Goal: Information Seeking & Learning: Find specific fact

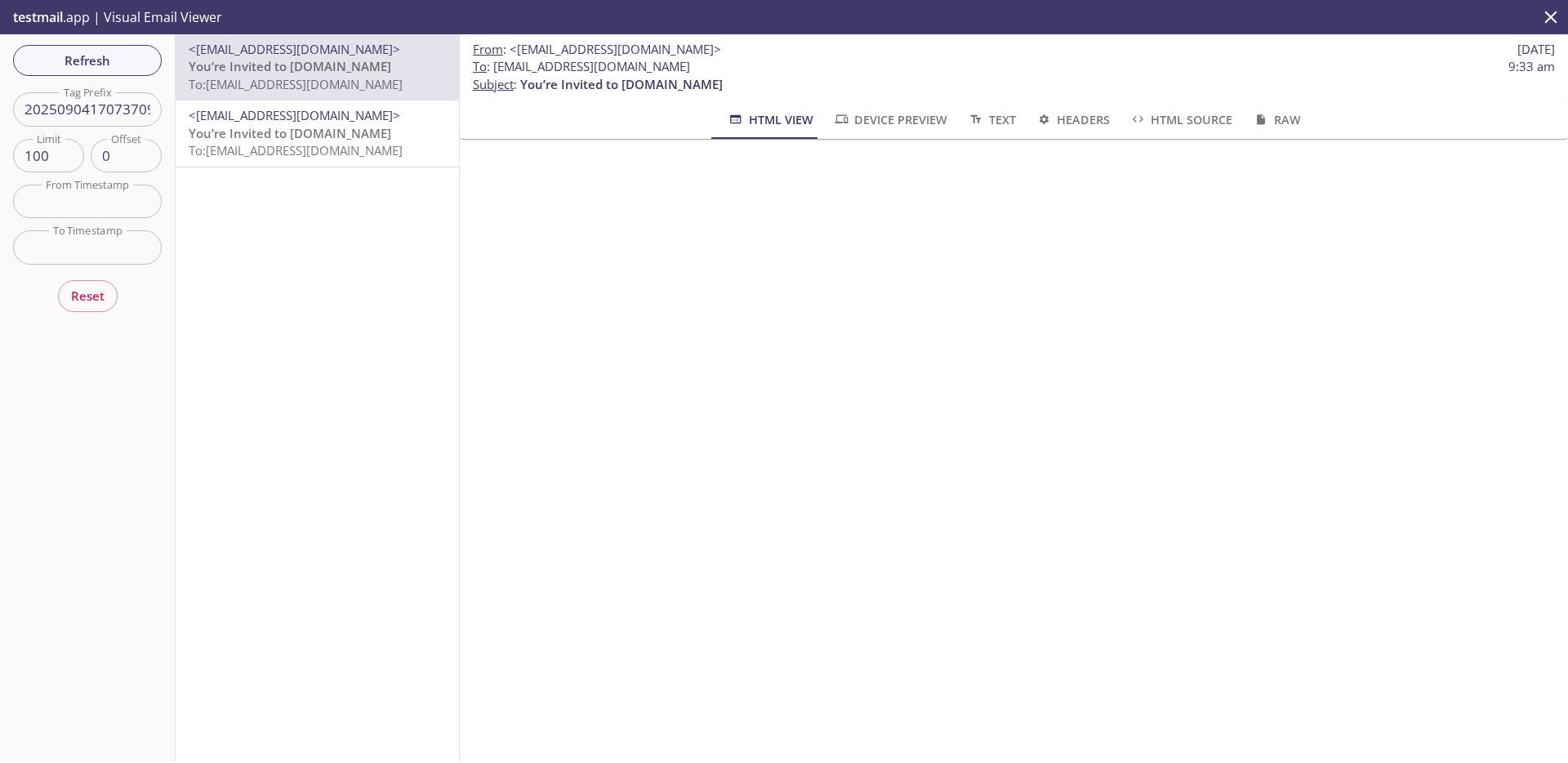
click at [148, 58] on button "Refresh" at bounding box center [87, 60] width 148 height 31
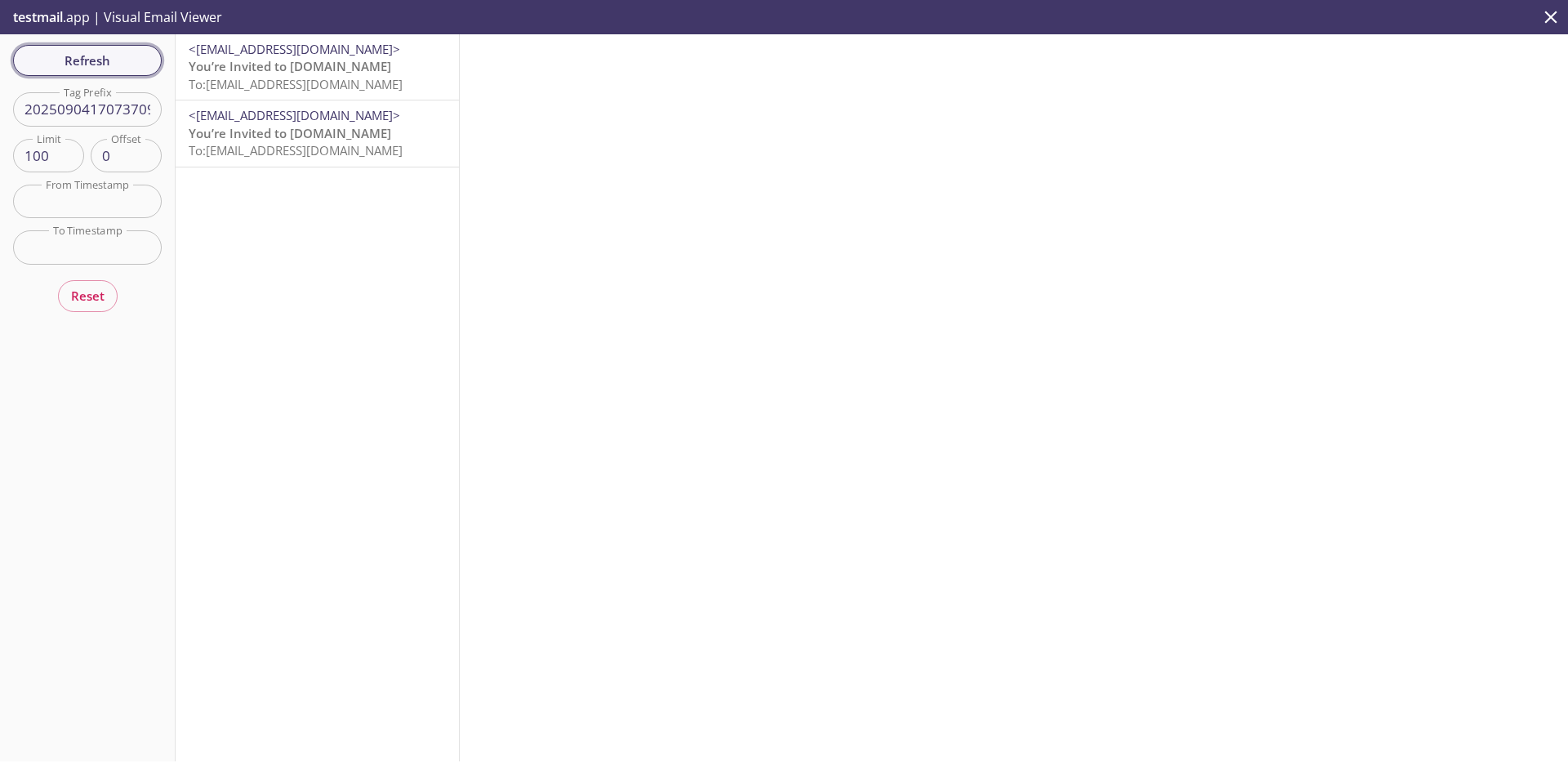
click at [118, 63] on span "Refresh" at bounding box center [87, 60] width 123 height 21
click at [105, 62] on span "Refresh" at bounding box center [87, 60] width 123 height 21
click at [329, 83] on span "To: [EMAIL_ADDRESS][DOMAIN_NAME]" at bounding box center [296, 84] width 214 height 16
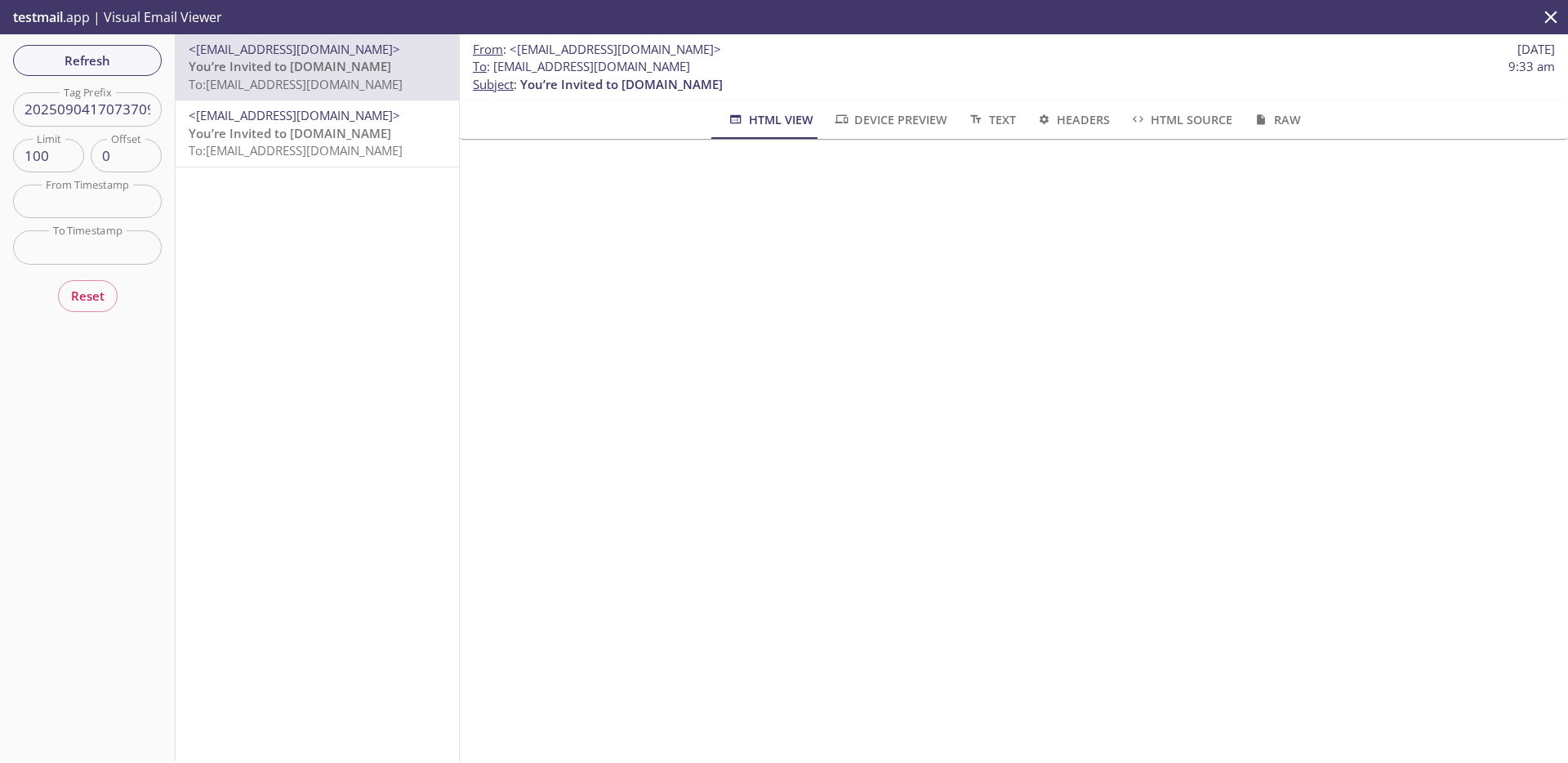
scroll to position [79, 0]
click at [1181, 119] on span "HTML Source" at bounding box center [1181, 120] width 103 height 21
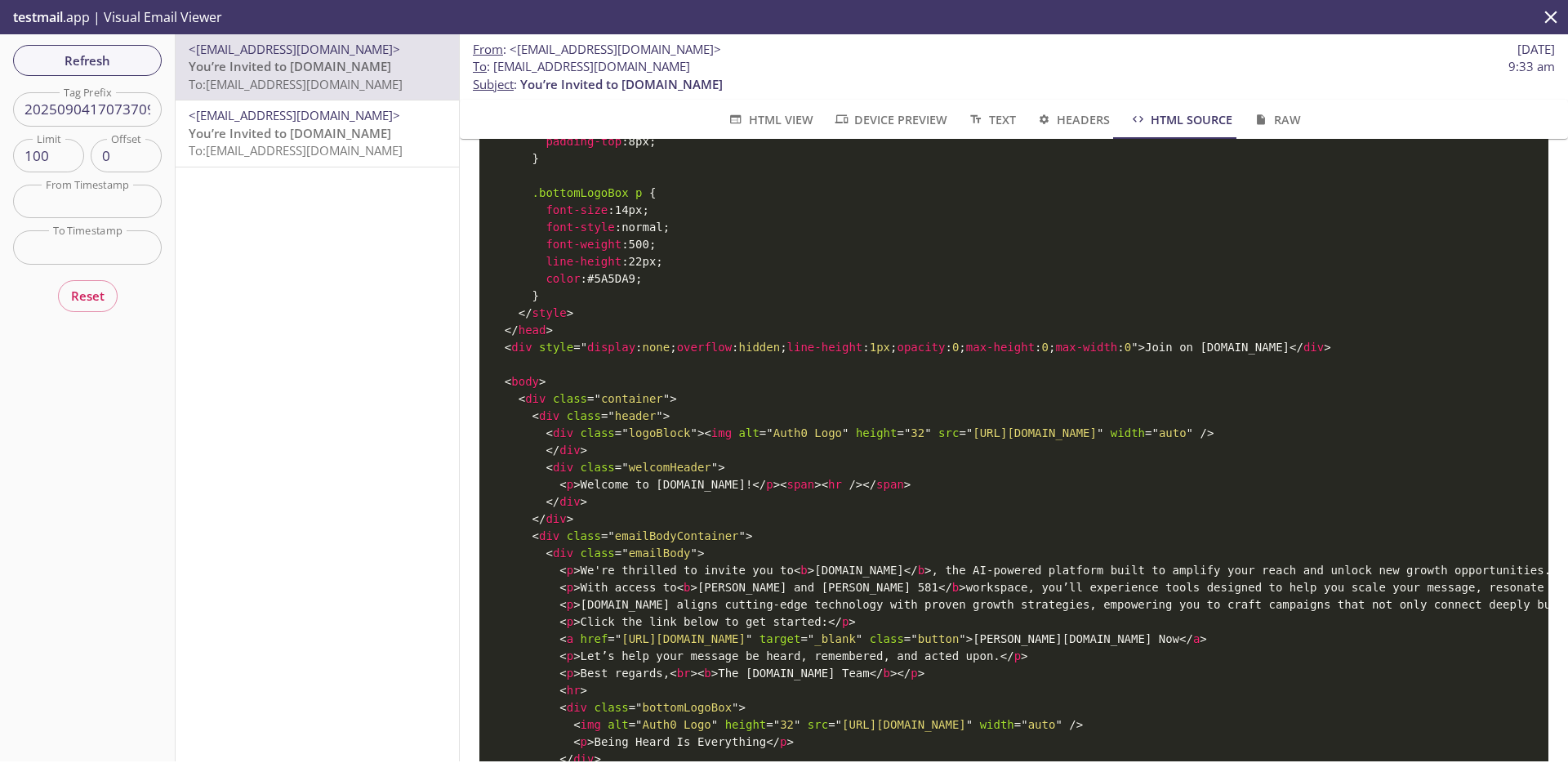
scroll to position [1729, 0]
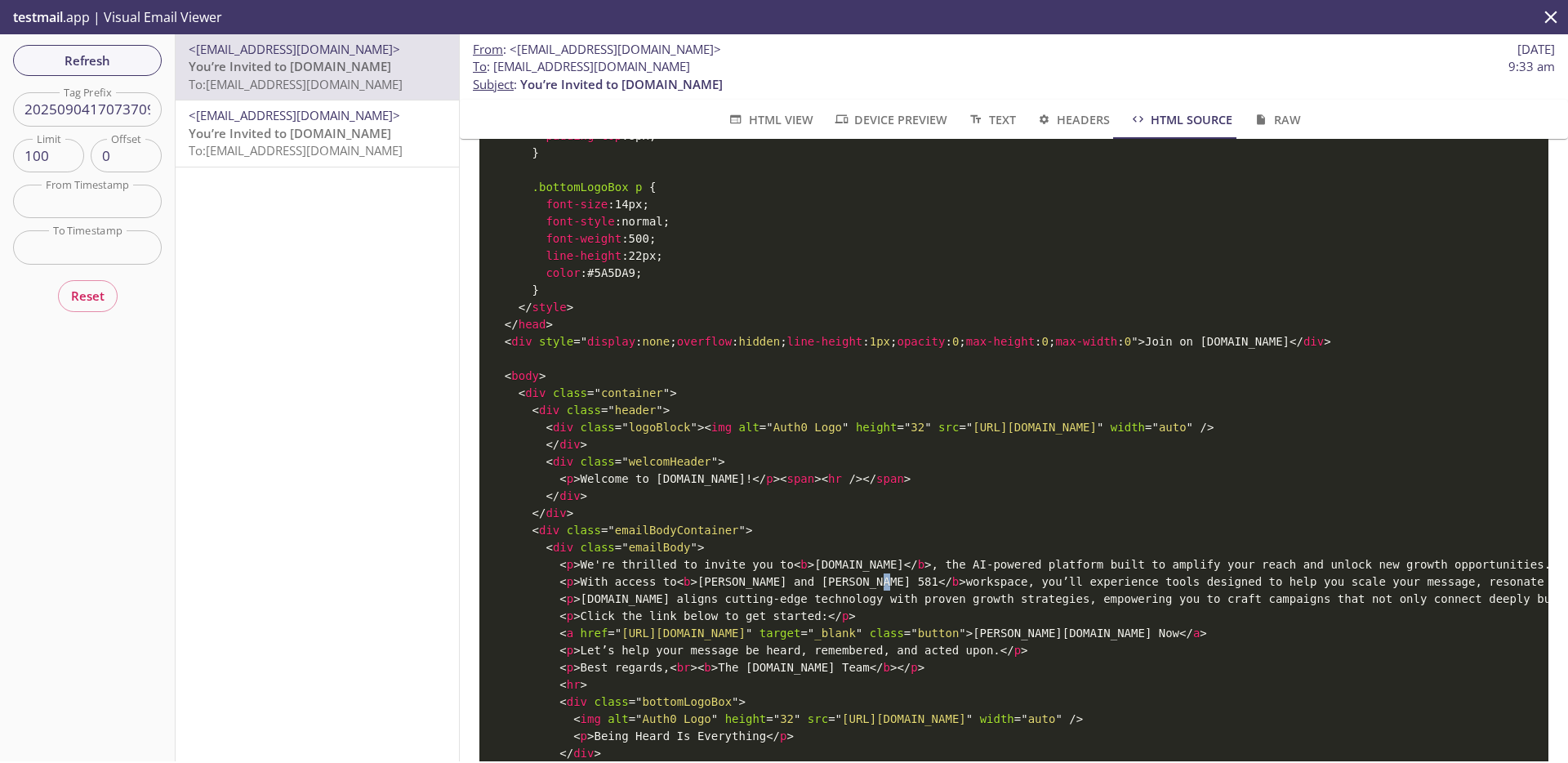
drag, startPoint x: 893, startPoint y: 598, endPoint x: 868, endPoint y: 596, distance: 25.1
click at [1554, 14] on icon "close" at bounding box center [1552, 16] width 12 height 12
